Goal: Information Seeking & Learning: Learn about a topic

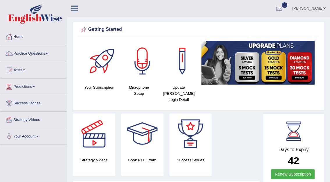
click at [38, 53] on link "Practice Questions" at bounding box center [33, 52] width 66 height 15
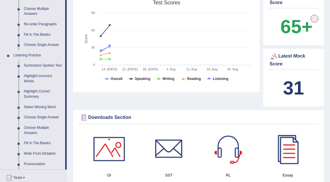
scroll to position [209, 0]
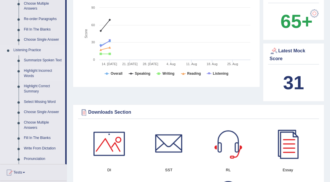
click at [36, 70] on link "Highlight Incorrect Words" at bounding box center [43, 73] width 44 height 15
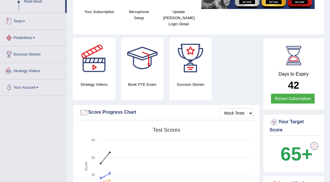
scroll to position [118, 0]
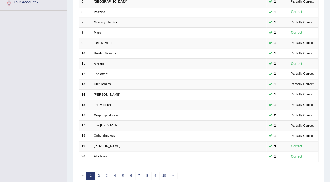
scroll to position [153, 0]
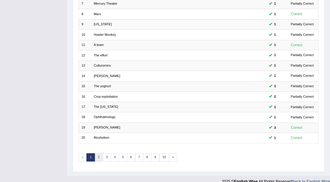
click at [100, 154] on link "2" at bounding box center [99, 158] width 8 height 8
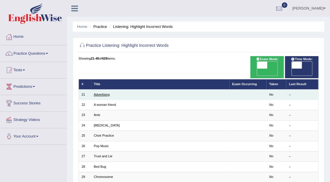
click at [101, 93] on link "Advertising" at bounding box center [102, 94] width 16 height 3
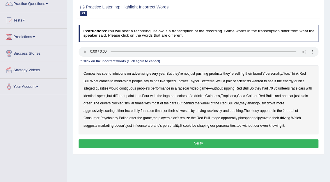
scroll to position [52, 0]
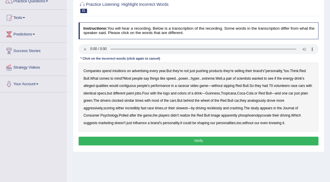
click at [121, 72] on b "intuitions" at bounding box center [119, 71] width 14 height 4
click at [129, 86] on b "contiguous" at bounding box center [127, 86] width 17 height 4
click at [263, 102] on b "analogously" at bounding box center [257, 101] width 18 height 4
click at [222, 138] on button "Verify" at bounding box center [199, 141] width 240 height 8
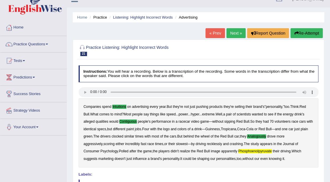
scroll to position [0, 0]
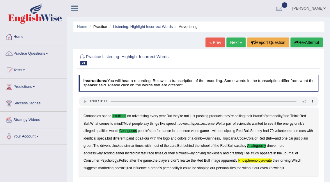
click at [229, 42] on link "Next »" at bounding box center [236, 43] width 19 height 10
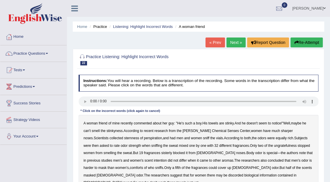
click at [124, 138] on b "sternness" at bounding box center [131, 138] width 15 height 4
click at [274, 146] on b "ungratefulness" at bounding box center [285, 146] width 23 height 4
click at [161, 154] on b "sisterly" at bounding box center [166, 153] width 11 height 4
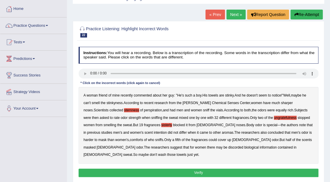
scroll to position [33, 0]
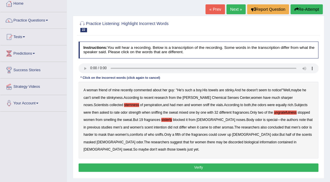
click at [228, 142] on b "discorded" at bounding box center [235, 142] width 15 height 4
click at [205, 164] on button "Verify" at bounding box center [199, 168] width 240 height 8
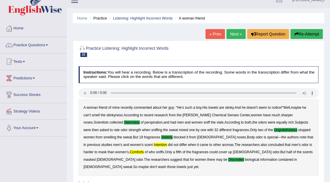
scroll to position [2, 0]
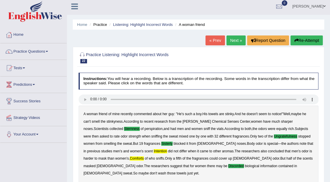
click at [230, 41] on link "Next »" at bounding box center [236, 41] width 19 height 10
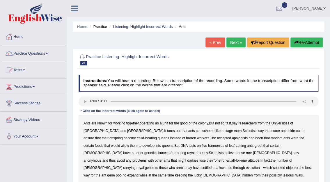
click at [232, 140] on b "apologists" at bounding box center [240, 138] width 16 height 4
click at [208, 146] on b "harmonies" at bounding box center [216, 146] width 16 height 4
click at [186, 151] on b "rerouting" at bounding box center [179, 153] width 14 height 4
click at [198, 159] on b "darkies" at bounding box center [192, 161] width 11 height 4
click at [286, 168] on b "objector" at bounding box center [292, 168] width 12 height 4
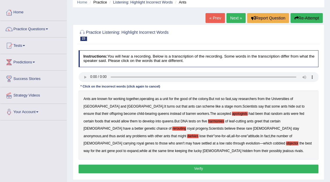
scroll to position [39, 0]
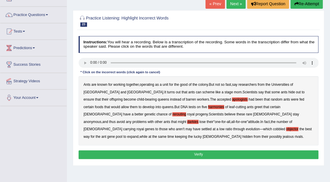
click at [147, 135] on b "while" at bounding box center [144, 137] width 8 height 4
click at [218, 156] on button "Verify" at bounding box center [199, 155] width 240 height 8
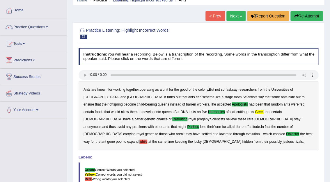
scroll to position [22, 0]
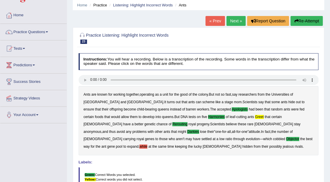
click at [232, 22] on link "Next »" at bounding box center [236, 21] width 19 height 10
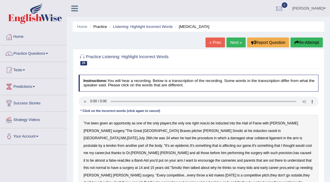
click at [268, 131] on b "ravioli" at bounding box center [272, 131] width 9 height 4
click at [98, 144] on b "postulate" at bounding box center [91, 146] width 14 height 4
click at [236, 159] on b "canneries" at bounding box center [228, 161] width 15 height 4
click at [184, 174] on b "competitive" at bounding box center [175, 176] width 17 height 4
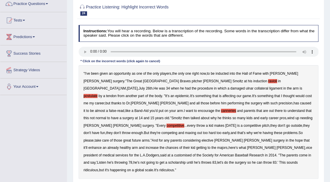
scroll to position [50, 0]
click at [174, 153] on b "customised" at bounding box center [182, 155] width 17 height 4
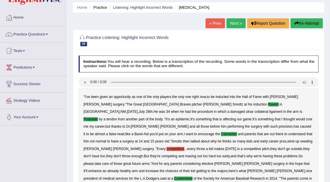
scroll to position [7, 0]
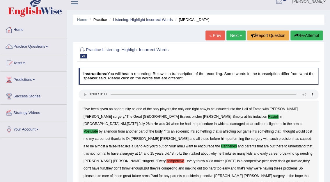
click at [237, 35] on link "Next »" at bounding box center [236, 36] width 19 height 10
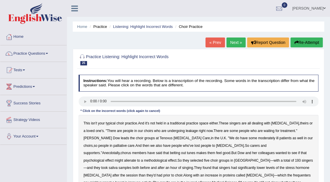
click at [186, 131] on b "leakage" at bounding box center [192, 131] width 12 height 4
click at [258, 138] on b "moderately" at bounding box center [266, 138] width 17 height 4
click at [136, 159] on b "alienate" at bounding box center [130, 161] width 12 height 4
click at [167, 159] on b "methodological" at bounding box center [155, 161] width 23 height 4
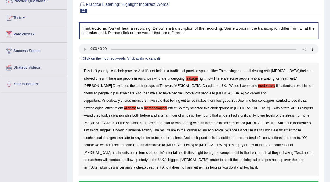
scroll to position [53, 0]
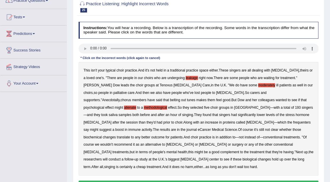
click at [293, 123] on b "frequenters" at bounding box center [301, 123] width 17 height 4
click at [201, 181] on button "Verify" at bounding box center [199, 185] width 240 height 8
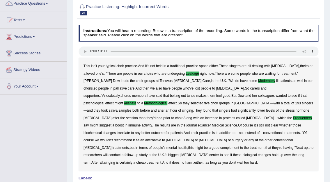
scroll to position [22, 0]
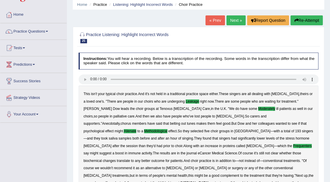
click at [234, 22] on link "Next »" at bounding box center [236, 20] width 19 height 10
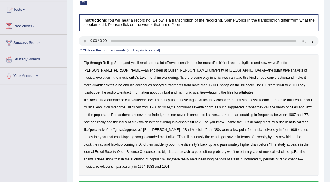
scroll to position [64, 0]
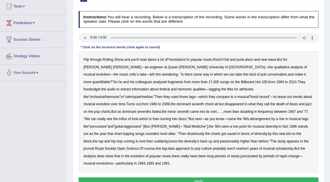
click at [218, 84] on div "Flip through Rolling Stone , and you'll read about a lot of " revolutions " in …" at bounding box center [199, 111] width 240 height 121
click at [101, 87] on b "fussbudget" at bounding box center [92, 89] width 17 height 4
click at [233, 111] on b "than" at bounding box center [236, 112] width 7 height 4
click at [171, 117] on b "turning" at bounding box center [166, 119] width 10 height 4
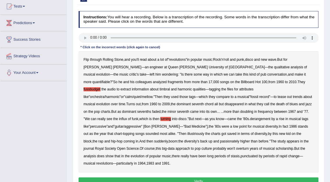
click at [204, 132] on b "illustriously" at bounding box center [196, 134] width 17 height 4
click at [239, 140] on b "passionately" at bounding box center [229, 142] width 19 height 4
click at [200, 178] on button "Verify" at bounding box center [199, 182] width 240 height 8
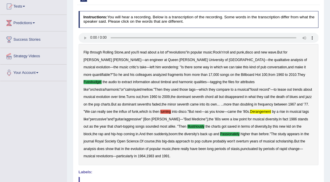
drag, startPoint x: 330, startPoint y: 80, endPoint x: 329, endPoint y: 114, distance: 34.1
click at [329, 114] on div "Home Practice Listening: Highlight Incorrect Words Pop Music « Prev Next » Repo…" at bounding box center [198, 92] width 263 height 312
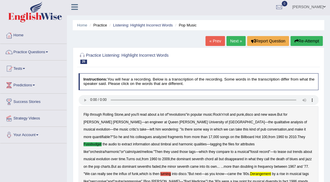
scroll to position [0, 0]
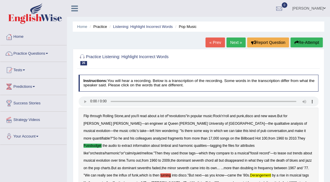
click at [230, 42] on link "Next »" at bounding box center [236, 43] width 19 height 10
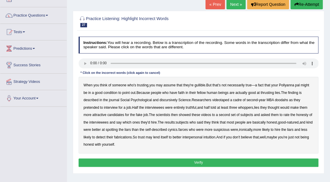
scroll to position [43, 0]
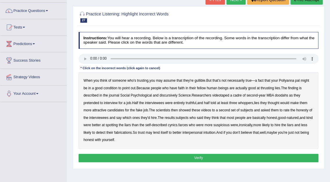
click at [111, 87] on b "condition" at bounding box center [111, 88] width 14 height 4
click at [270, 89] on b "thrusting" at bounding box center [267, 88] width 13 height 4
click at [170, 96] on b "discursively" at bounding box center [169, 96] width 18 height 4
click at [277, 94] on b "doodahs" at bounding box center [281, 96] width 13 height 4
click at [188, 124] on b "farces" at bounding box center [183, 125] width 9 height 4
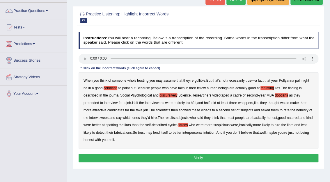
click at [206, 159] on button "Verify" at bounding box center [199, 158] width 240 height 8
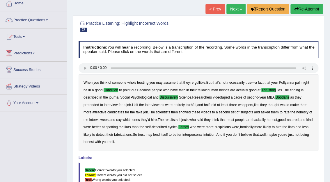
scroll to position [5, 0]
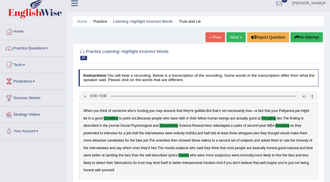
click at [241, 37] on link "Next »" at bounding box center [236, 37] width 19 height 10
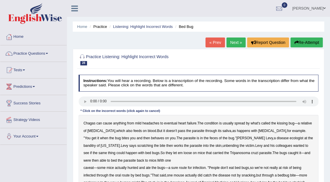
click at [151, 136] on b "behaves" at bounding box center [157, 138] width 13 height 4
click at [96, 144] on b "banditry" at bounding box center [90, 146] width 12 height 4
click at [223, 144] on b "unbending" at bounding box center [231, 146] width 16 height 4
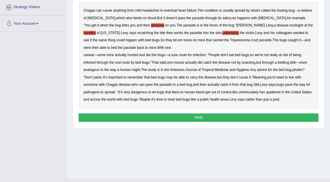
scroll to position [119, 0]
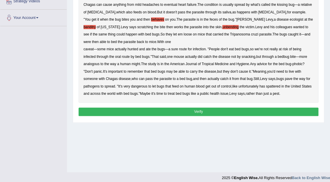
click at [206, 112] on button "Verify" at bounding box center [199, 112] width 240 height 8
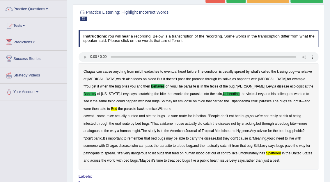
scroll to position [0, 0]
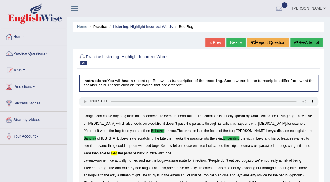
click at [233, 43] on link "Next »" at bounding box center [236, 43] width 19 height 10
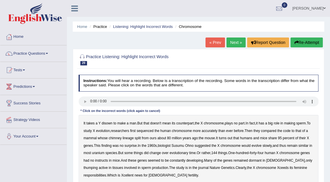
click at [121, 137] on b "chimney" at bounding box center [115, 138] width 13 height 4
click at [105, 154] on b "uranium" at bounding box center [98, 153] width 13 height 4
click at [108, 161] on b "instructs" at bounding box center [101, 161] width 13 height 4
click at [98, 168] on b "thumping" at bounding box center [91, 168] width 14 height 4
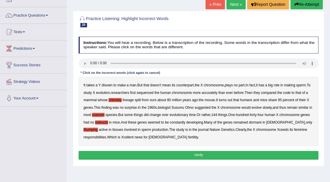
scroll to position [45, 0]
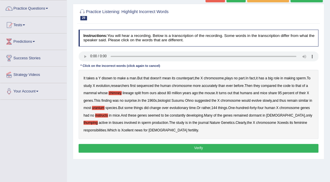
click at [207, 146] on button "Verify" at bounding box center [199, 148] width 240 height 8
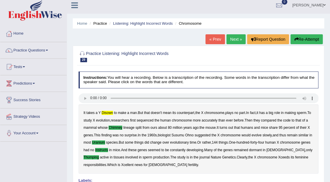
scroll to position [0, 0]
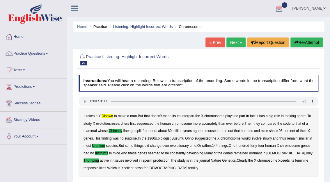
click at [235, 40] on link "Next »" at bounding box center [236, 43] width 19 height 10
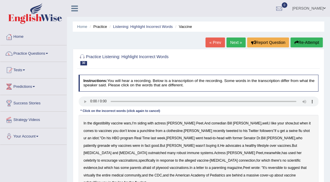
click at [110, 144] on b "grenade" at bounding box center [103, 146] width 13 height 4
click at [169, 166] on b "plywood" at bounding box center [162, 168] width 13 height 4
click at [268, 168] on b "reversible" at bounding box center [275, 168] width 15 height 4
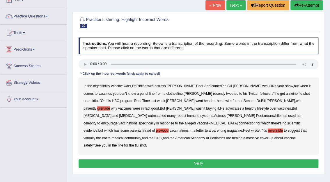
scroll to position [47, 0]
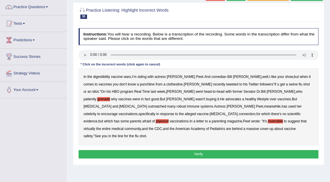
click at [203, 150] on button "Verify" at bounding box center [199, 154] width 240 height 8
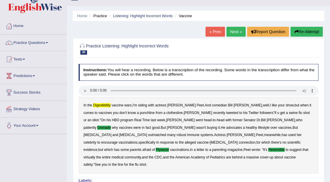
scroll to position [0, 0]
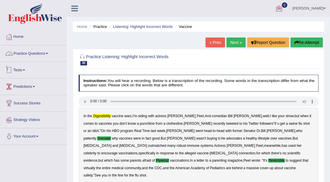
click at [37, 53] on link "Practice Questions" at bounding box center [33, 52] width 66 height 15
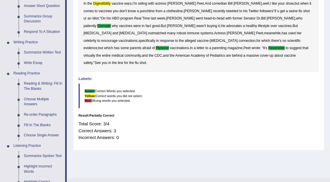
scroll to position [110, 0]
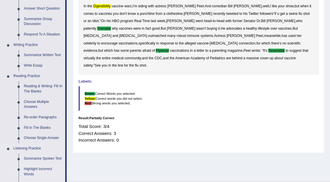
click at [32, 169] on link "Highlight Incorrect Words" at bounding box center [43, 171] width 44 height 15
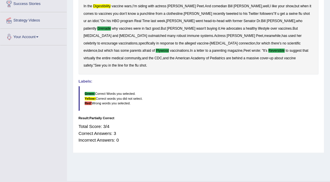
scroll to position [124, 0]
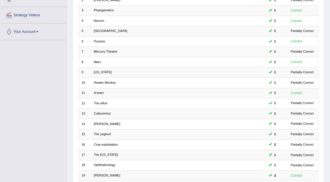
scroll to position [153, 0]
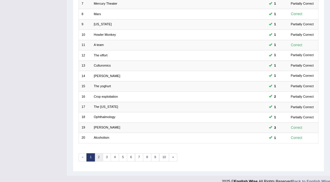
click at [100, 154] on link "2" at bounding box center [99, 158] width 8 height 8
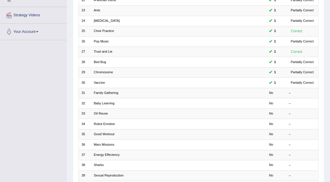
scroll to position [153, 0]
